Goal: Information Seeking & Learning: Learn about a topic

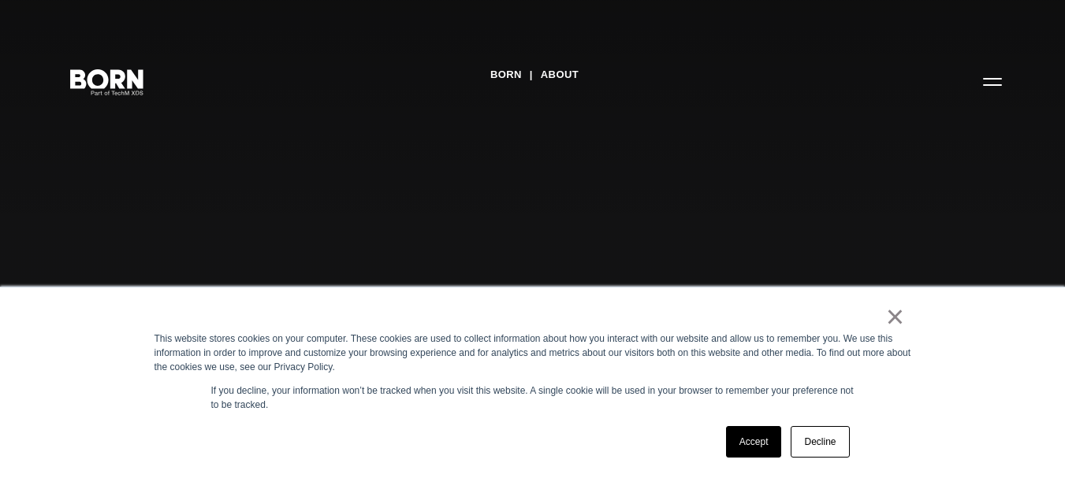
click at [458, 447] on link "Decline" at bounding box center [820, 442] width 58 height 32
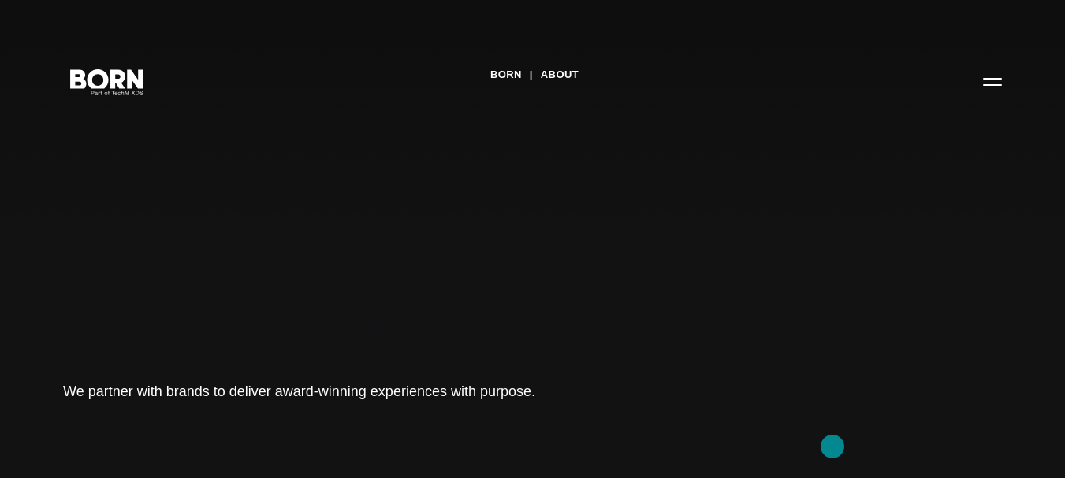
click at [458, 80] on link "About" at bounding box center [560, 75] width 38 height 24
click at [988, 87] on button "Primary Menu" at bounding box center [992, 81] width 38 height 33
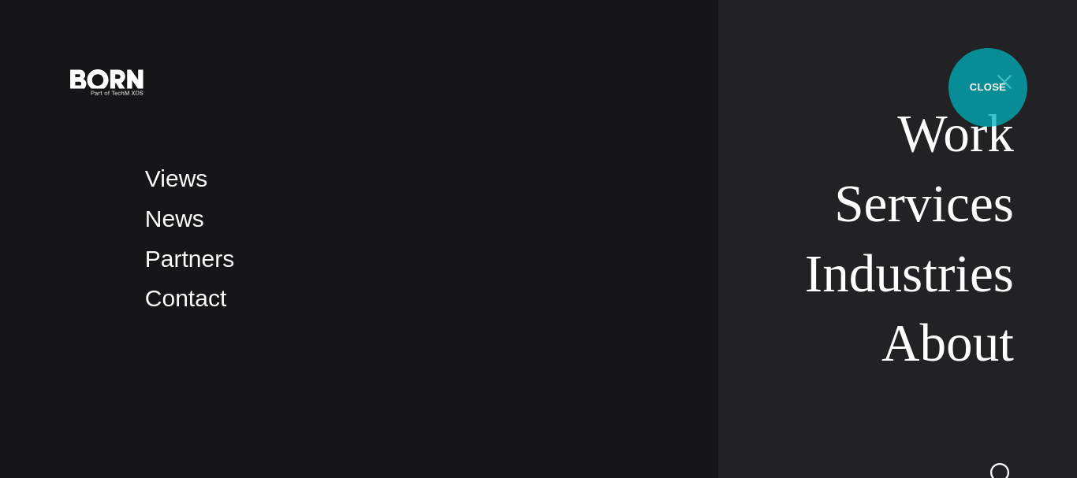
click at [954, 343] on link "About" at bounding box center [947, 343] width 132 height 59
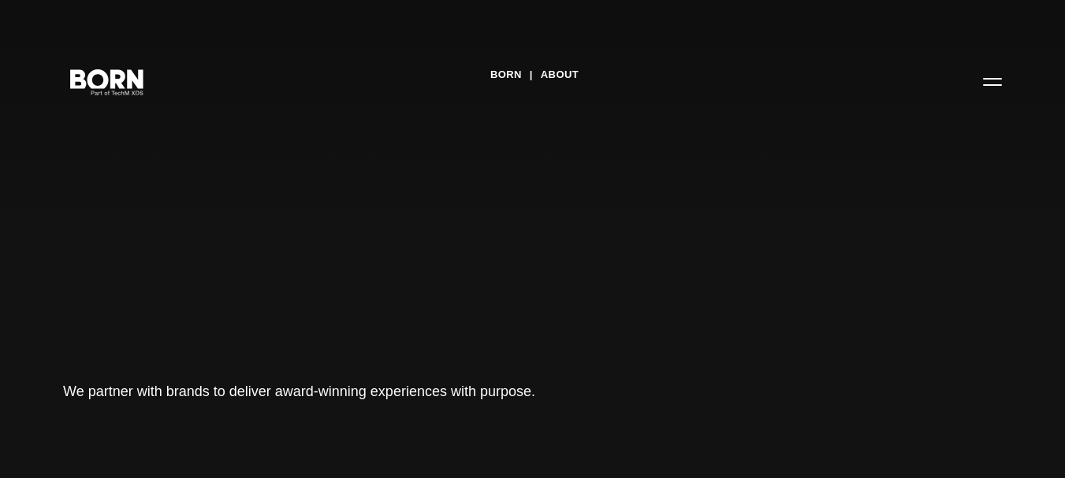
click at [992, 87] on button "Primary Menu" at bounding box center [992, 81] width 38 height 33
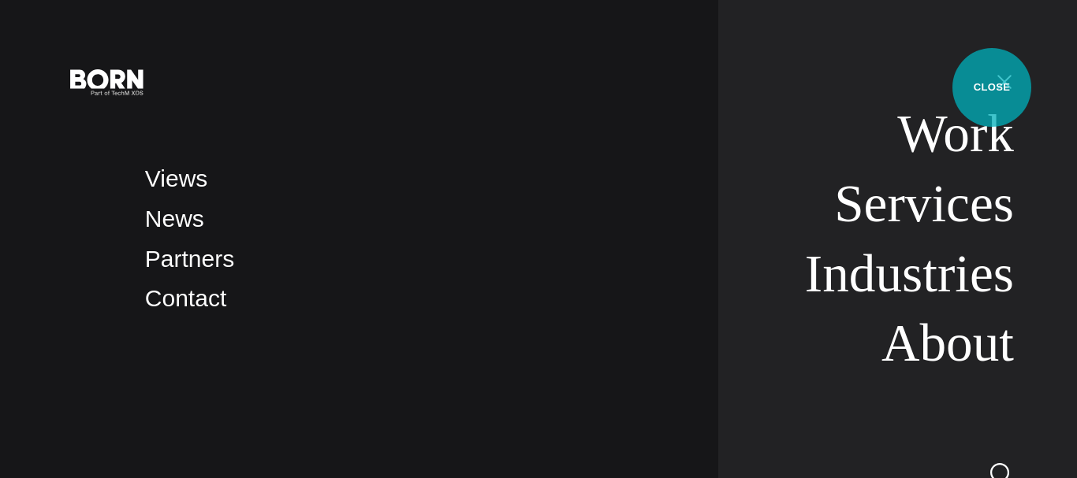
click at [955, 218] on link "Services" at bounding box center [924, 203] width 180 height 59
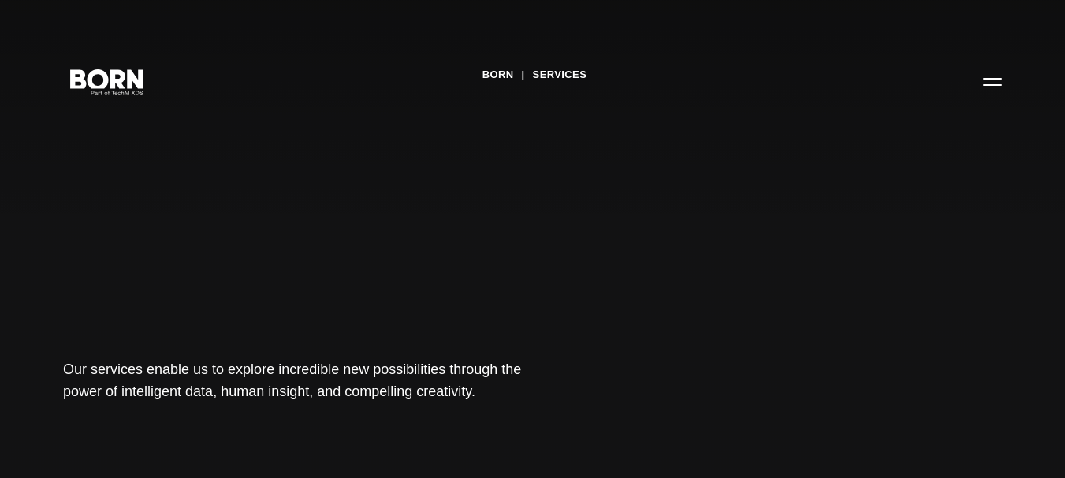
click at [571, 83] on link "Services" at bounding box center [560, 75] width 54 height 24
click at [989, 78] on button "Primary Menu" at bounding box center [992, 81] width 38 height 33
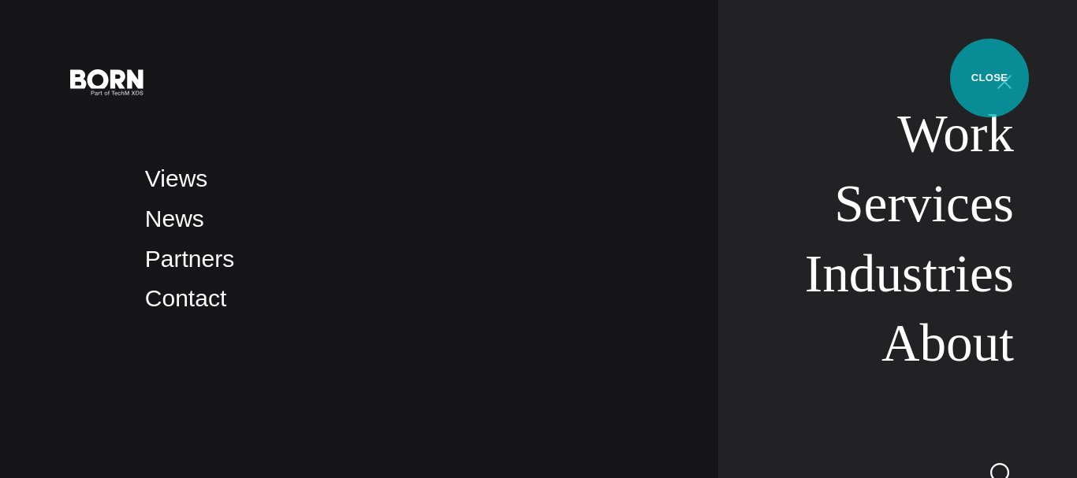
click at [973, 152] on link "Work" at bounding box center [955, 133] width 117 height 59
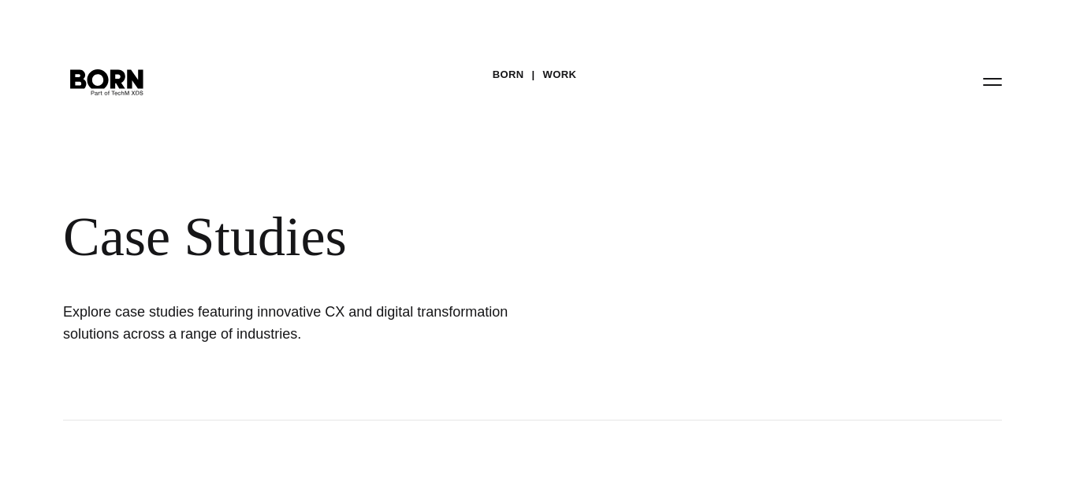
click at [992, 80] on button "Primary Menu" at bounding box center [992, 81] width 38 height 33
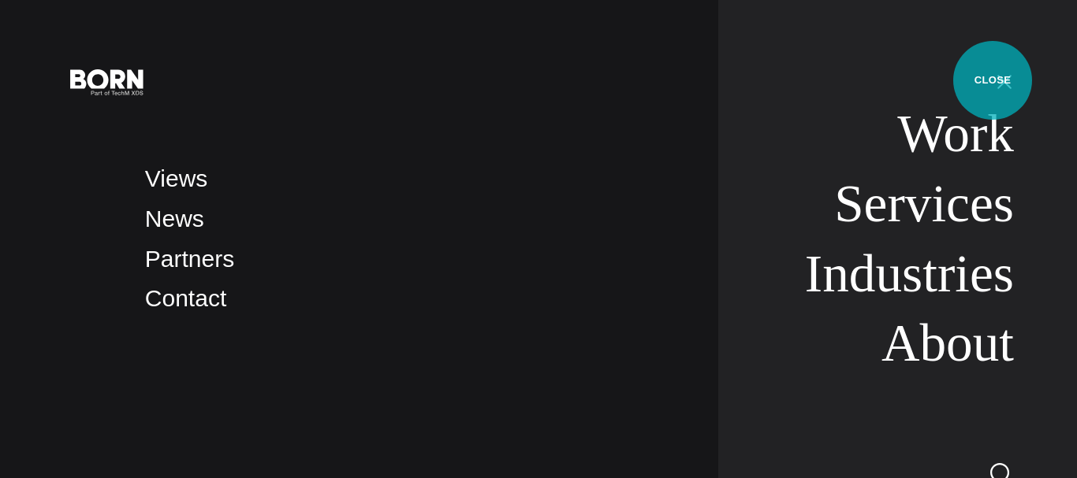
click at [194, 231] on link "News" at bounding box center [174, 219] width 59 height 26
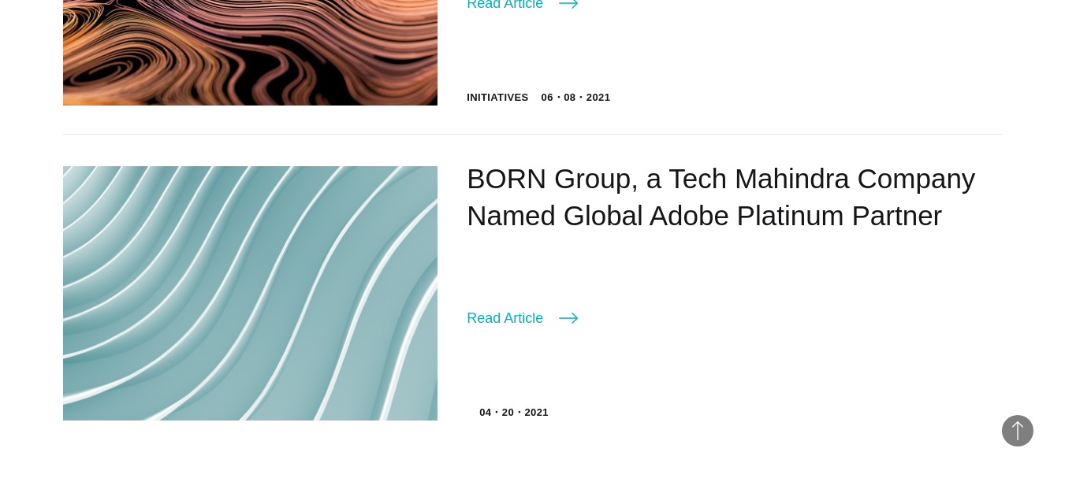
scroll to position [2318, 0]
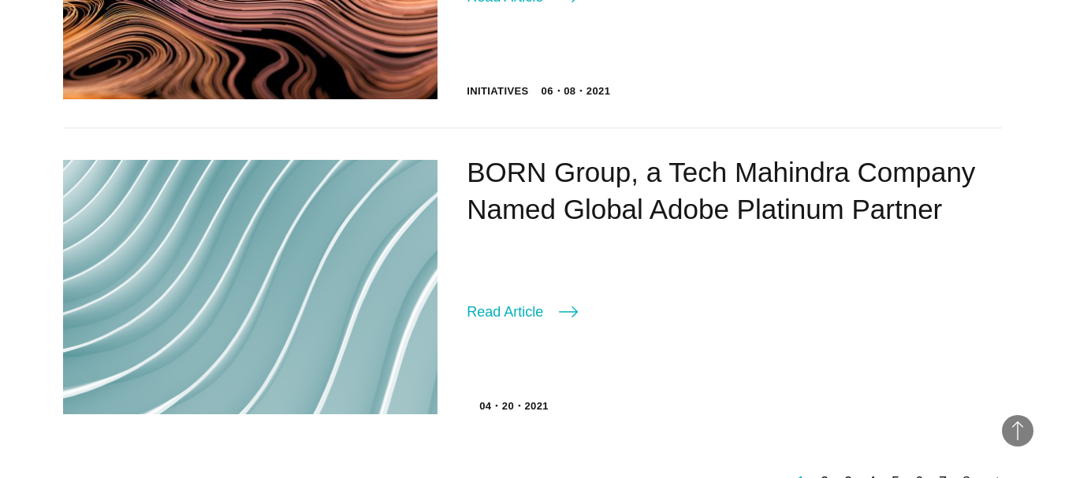
click at [929, 209] on h2 "BORN Group, a Tech Mahindra Company Named Global Adobe Platinum Partner" at bounding box center [734, 191] width 535 height 74
click at [523, 323] on link "Read Article" at bounding box center [522, 312] width 111 height 22
